Goal: Information Seeking & Learning: Learn about a topic

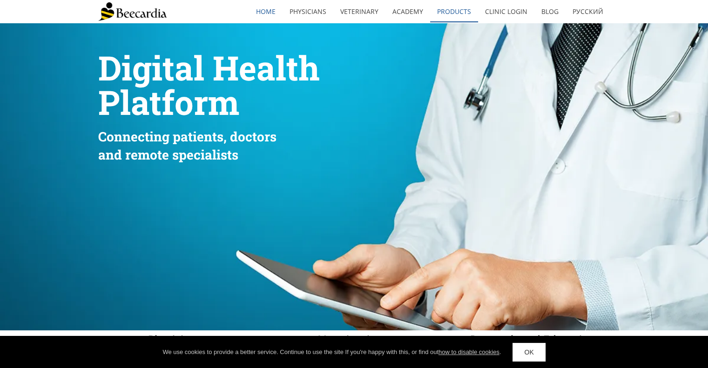
click at [455, 15] on link "Products" at bounding box center [454, 11] width 48 height 21
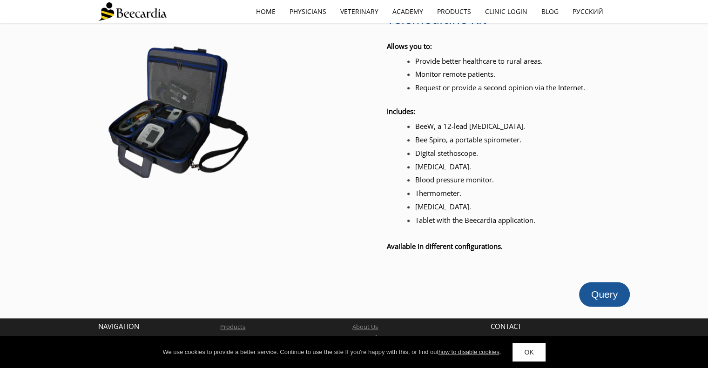
scroll to position [1104, 0]
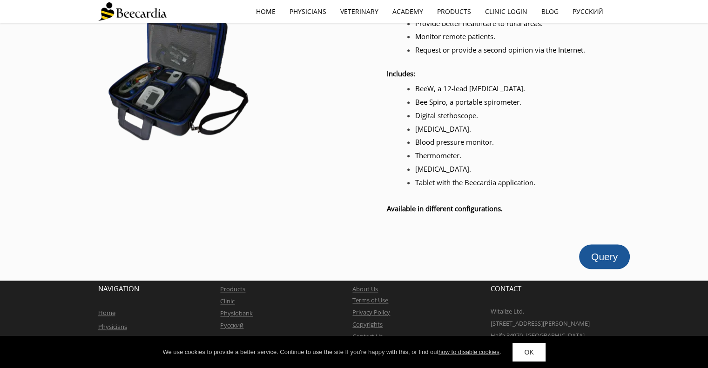
click at [236, 285] on span "roducts" at bounding box center [234, 289] width 21 height 8
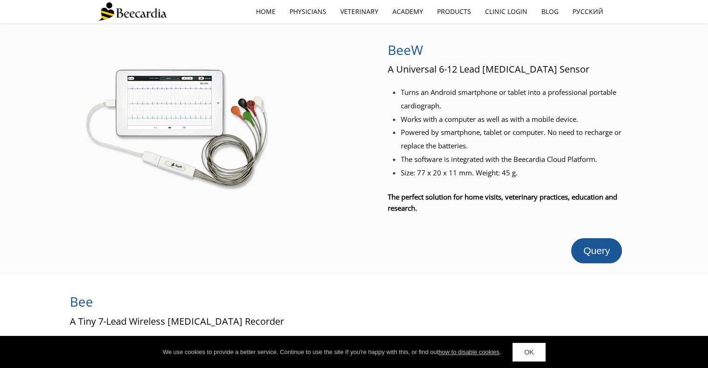
scroll to position [47, 0]
